Goal: Participate in discussion: Engage in conversation with other users on a specific topic

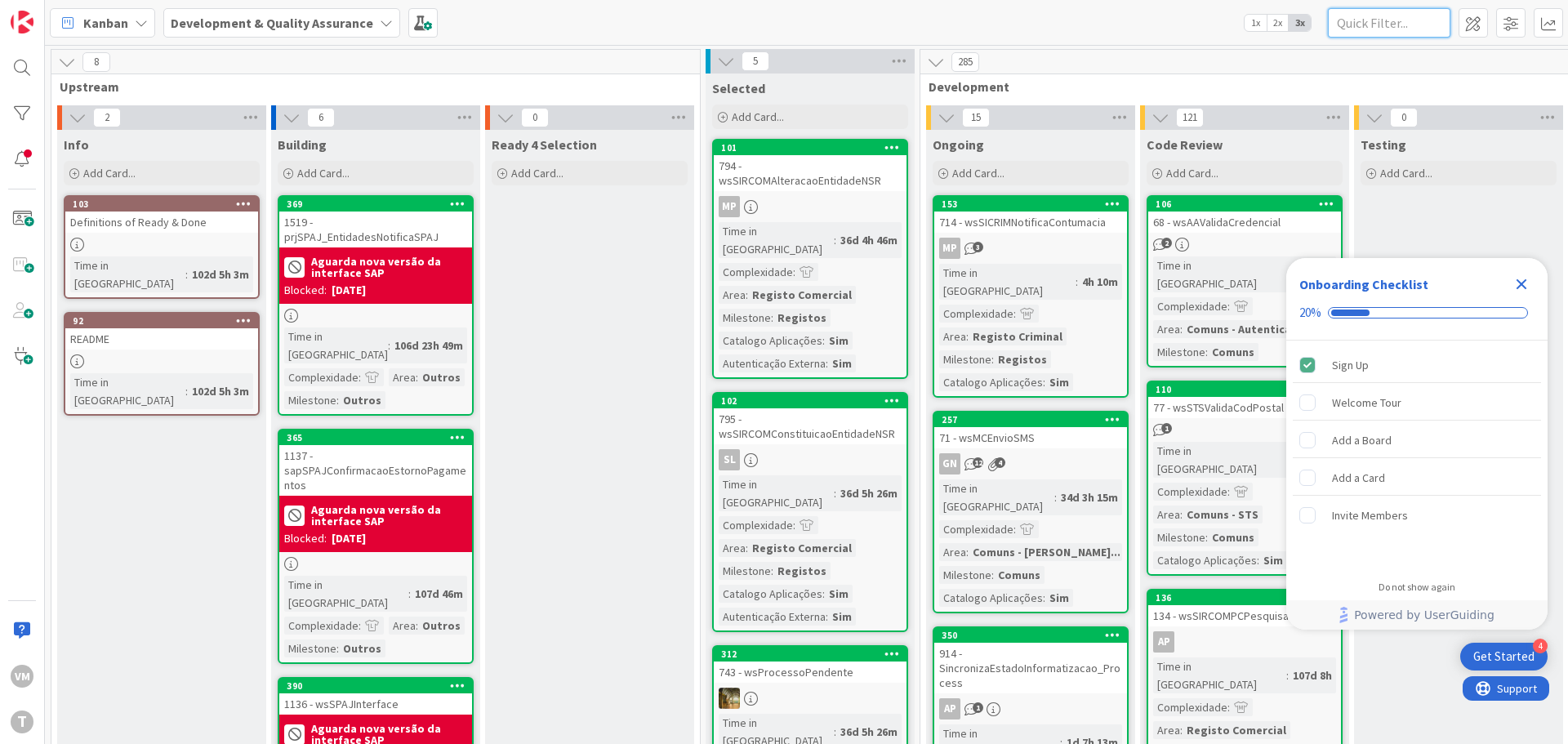
click at [1356, 31] on input "text" at bounding box center [1390, 23] width 122 height 30
paste input "wspesquisasirpprocuracoes"
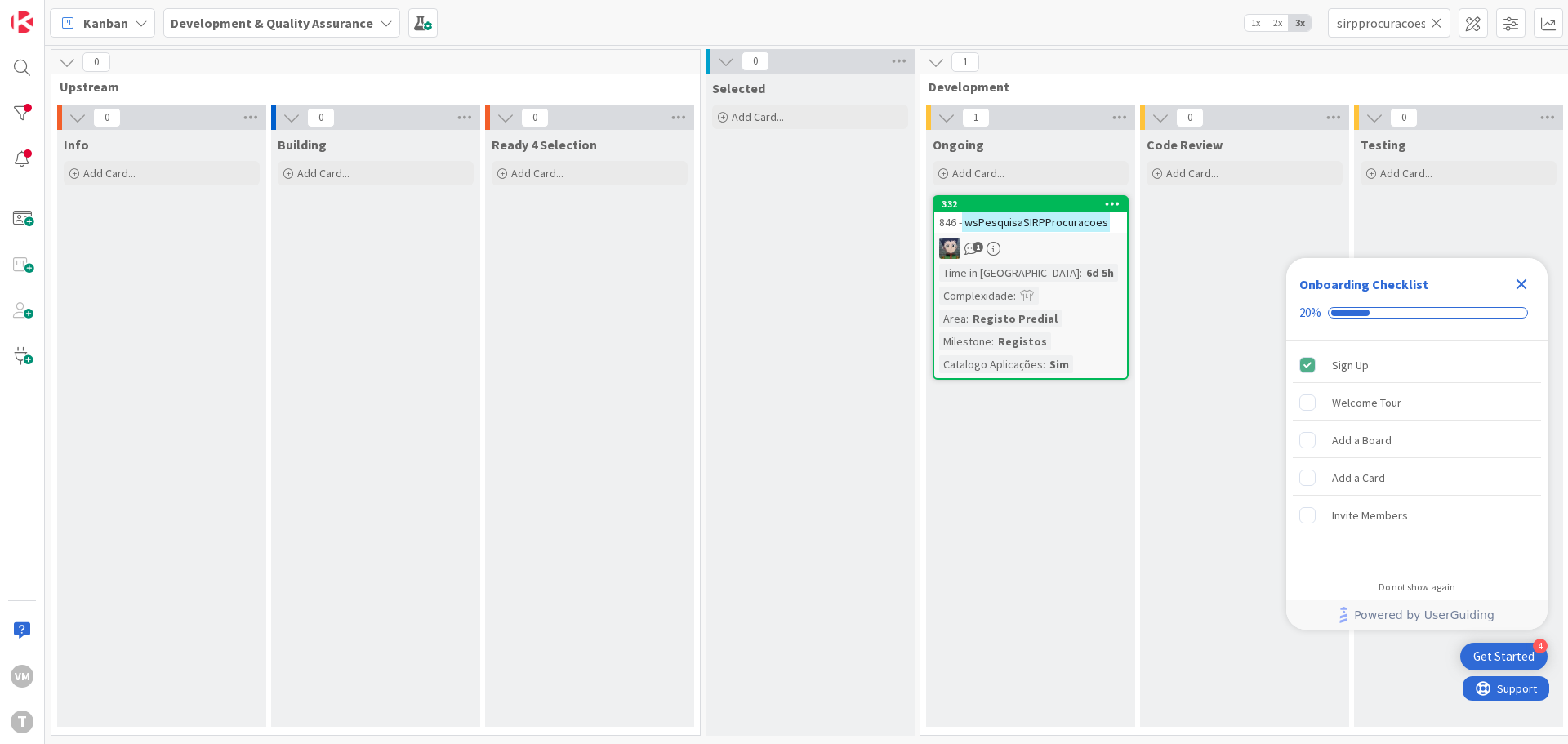
click at [1033, 242] on div "1" at bounding box center [1031, 248] width 193 height 21
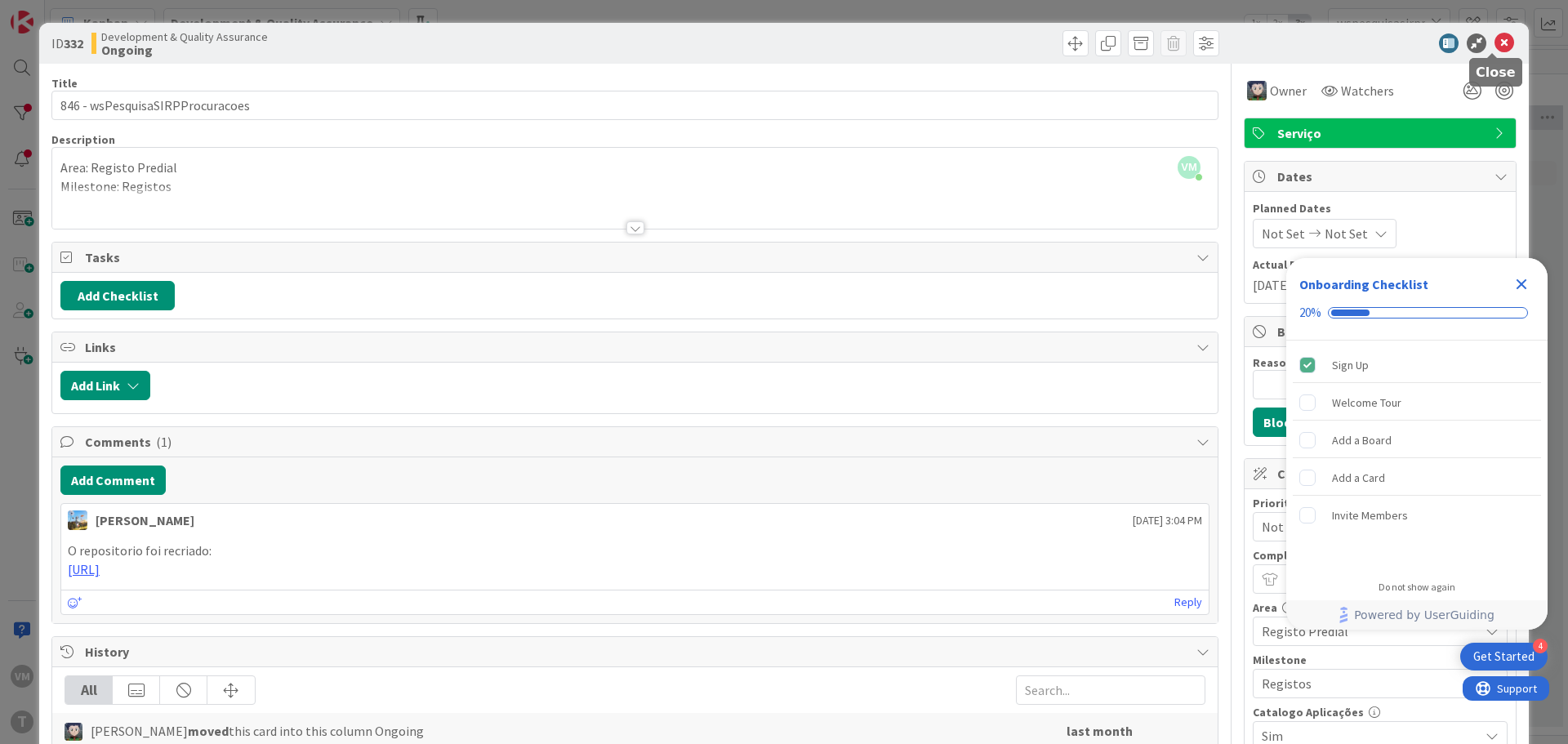
click at [1495, 41] on icon at bounding box center [1504, 43] width 19 height 19
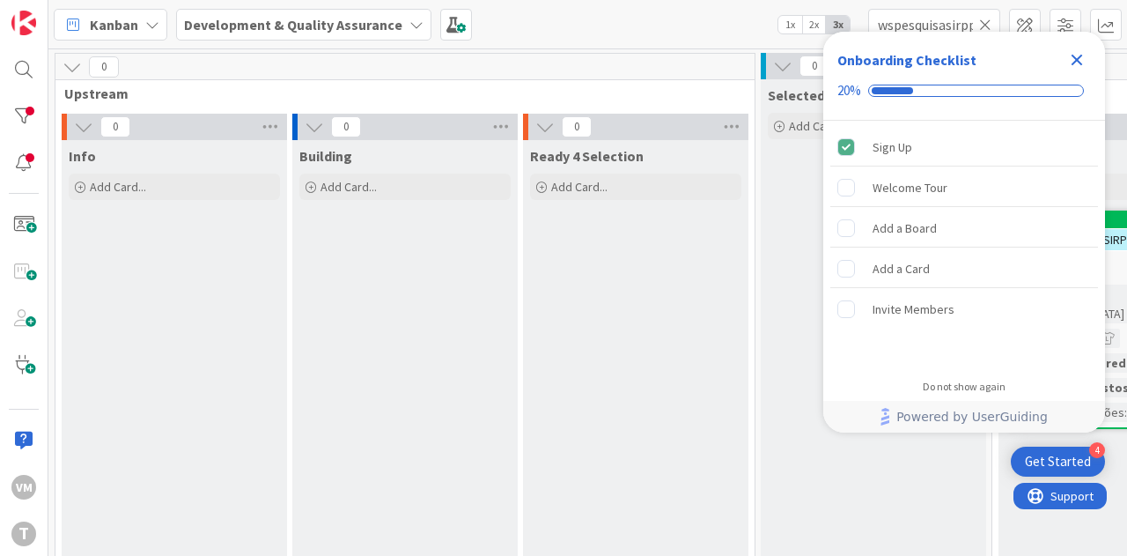
click at [935, 32] on div "Onboarding Checklist 20%" at bounding box center [964, 76] width 282 height 89
click at [934, 28] on input "wspesquisasirpprocuracoes" at bounding box center [934, 25] width 132 height 32
type input "wspesquissasirpprocuracoes"
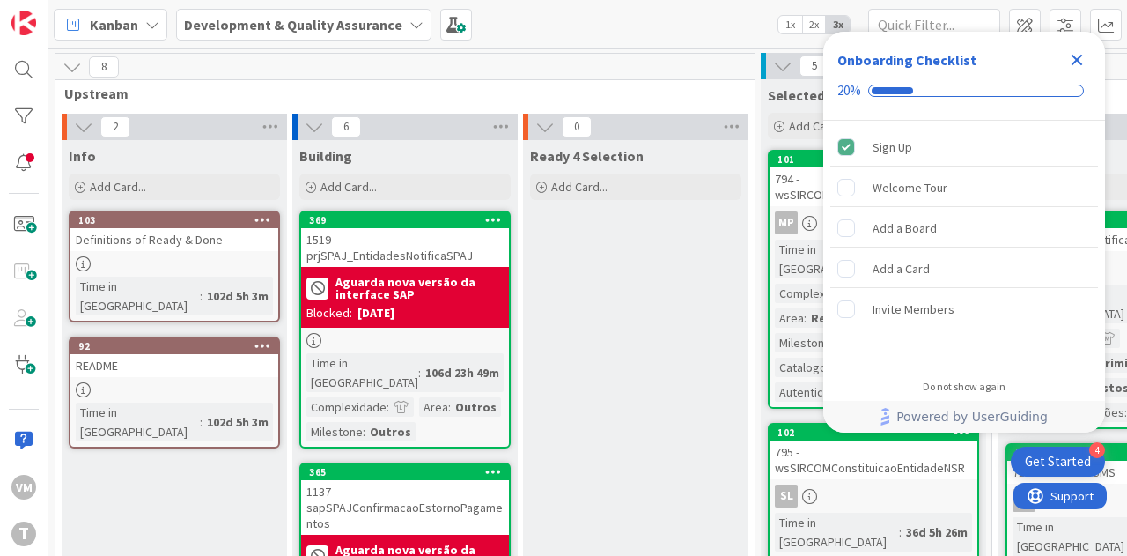
click at [1077, 66] on icon "Close Checklist" at bounding box center [1076, 59] width 21 height 21
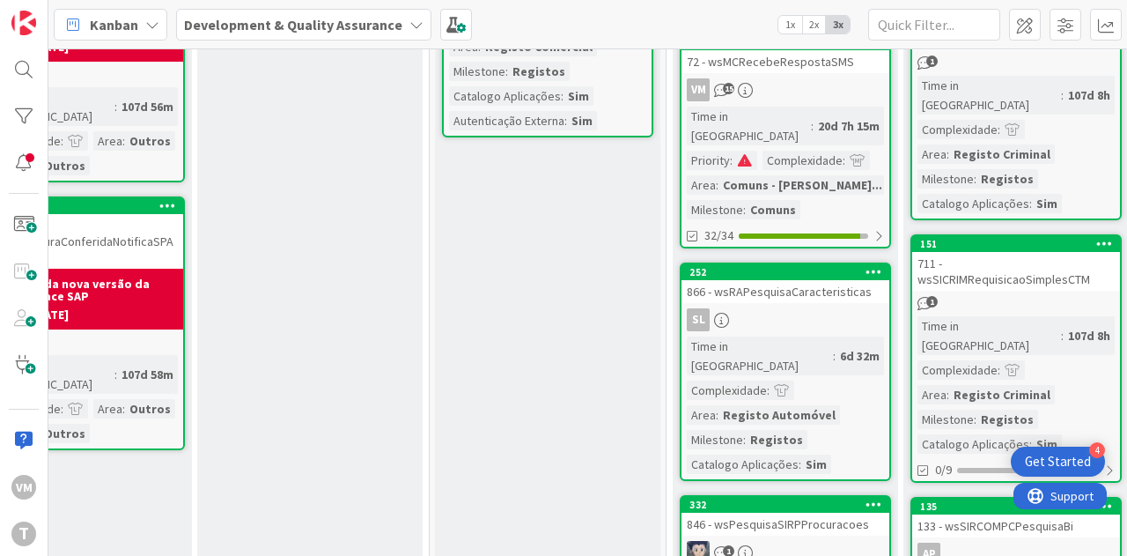
scroll to position [1201, 326]
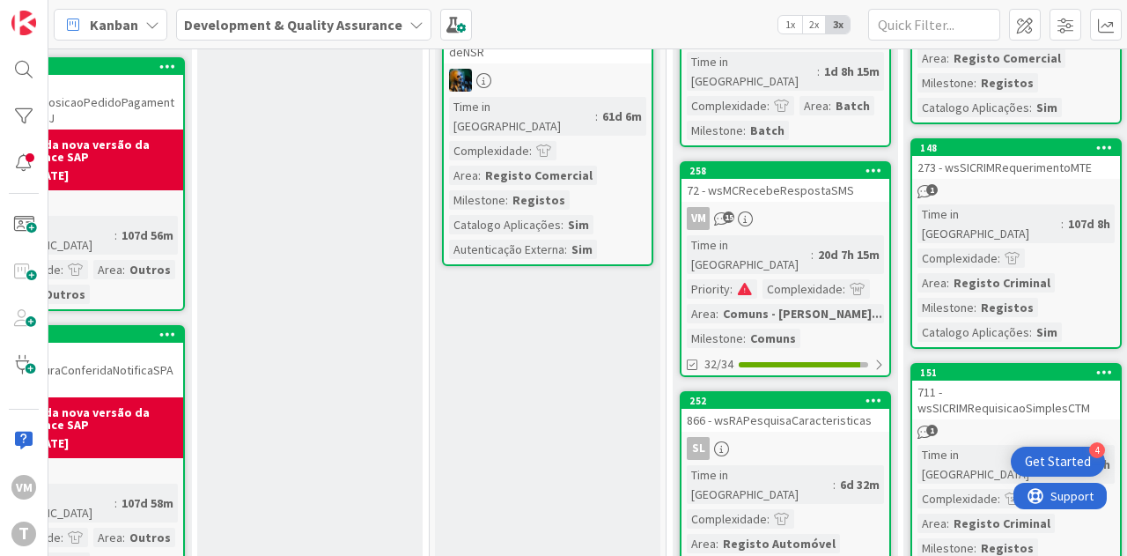
click at [810, 161] on div "258 72 - wsMCRecebeRespostaSMS VM 15 Time in [GEOGRAPHIC_DATA] : 20d 7h 15m Pri…" at bounding box center [785, 269] width 211 height 216
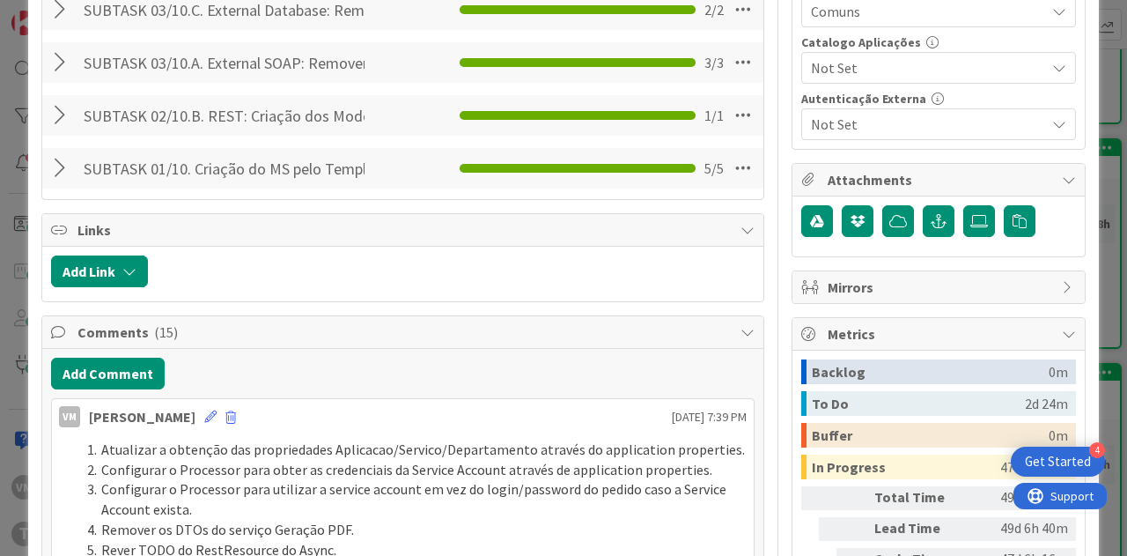
scroll to position [880, 0]
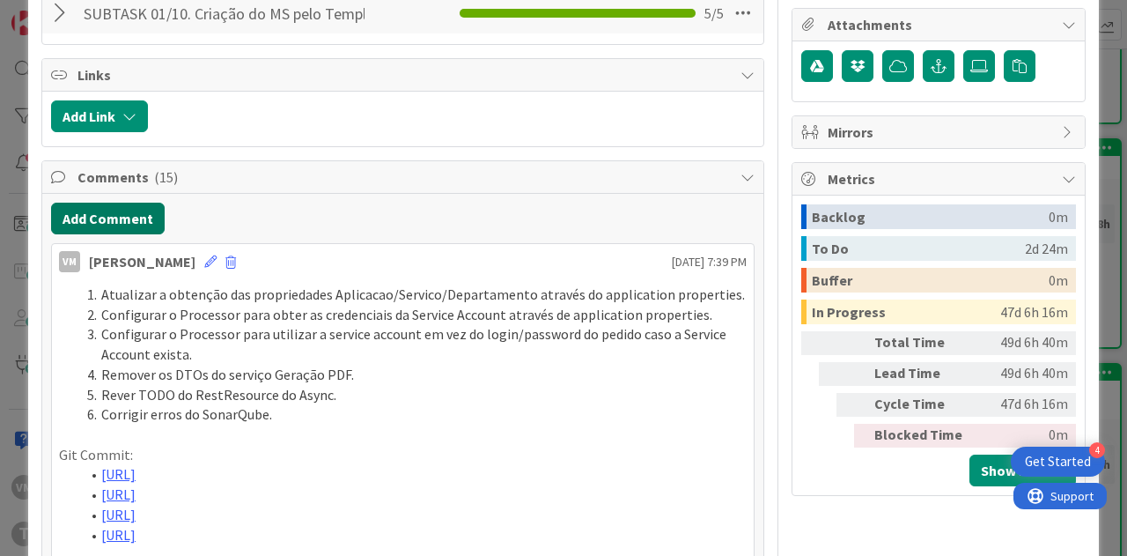
click at [136, 216] on button "Add Comment" at bounding box center [108, 218] width 114 height 32
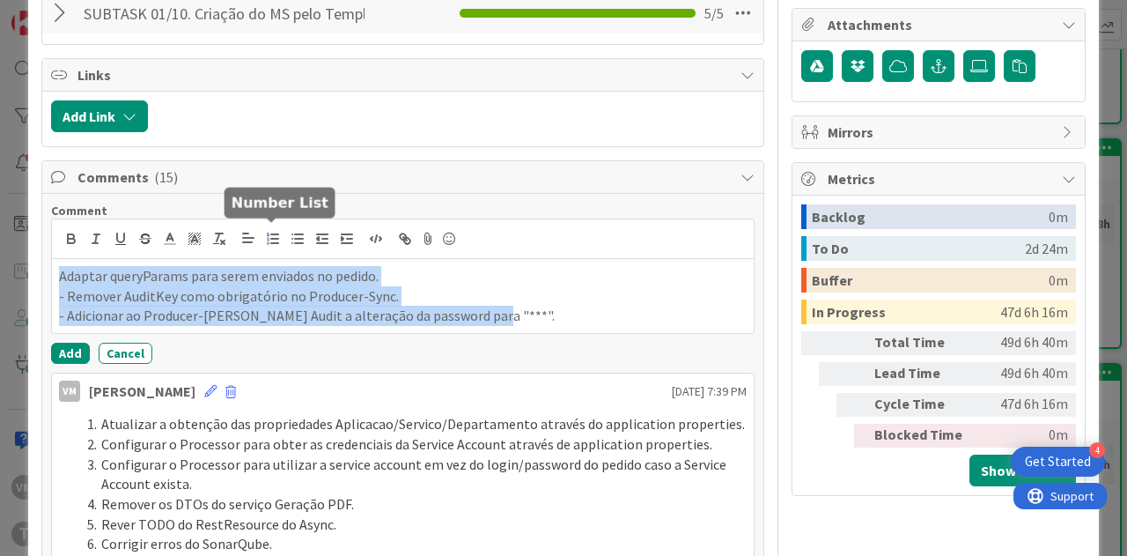
click at [271, 239] on line "button" at bounding box center [274, 239] width 7 height 0
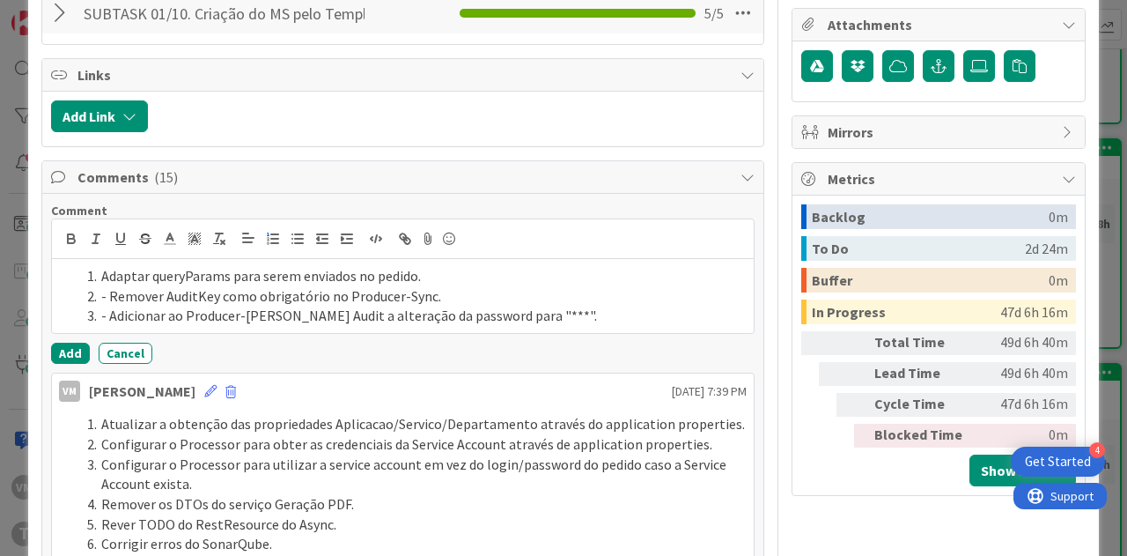
click at [99, 288] on li "- Remover AuditKey como obrigatório no Producer-Sync." at bounding box center [413, 296] width 666 height 20
click at [548, 310] on li "Adicionar ao Producer-[PERSON_NAME] Audit a alteração da password para "***"." at bounding box center [413, 316] width 666 height 20
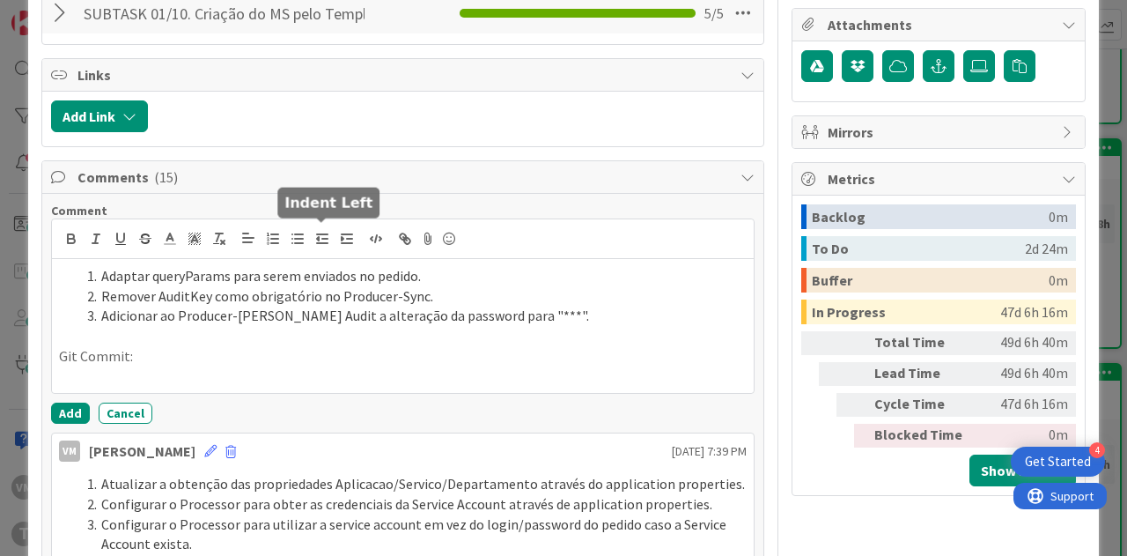
click at [310, 239] on button "button" at bounding box center [322, 238] width 25 height 21
click at [298, 243] on line "button" at bounding box center [299, 243] width 8 height 0
click at [67, 423] on button "Add" at bounding box center [70, 412] width 39 height 21
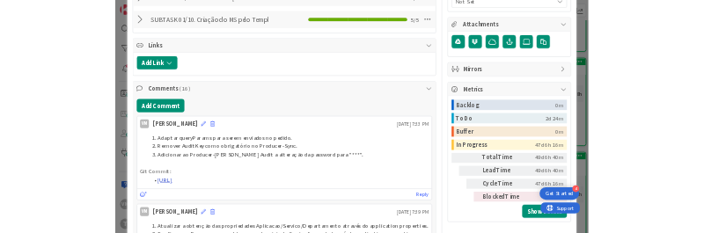
scroll to position [968, 0]
